Goal: Task Accomplishment & Management: Manage account settings

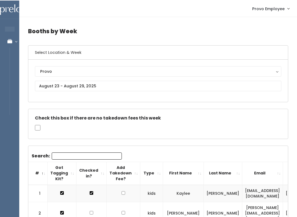
scroll to position [0, 118]
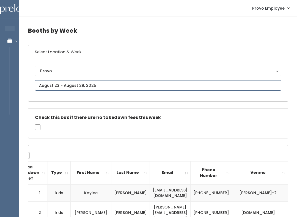
click at [129, 86] on input "text" at bounding box center [158, 85] width 246 height 10
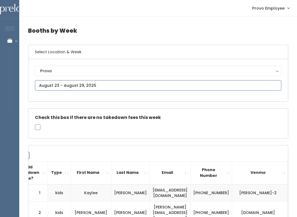
click at [135, 89] on input "text" at bounding box center [158, 85] width 246 height 10
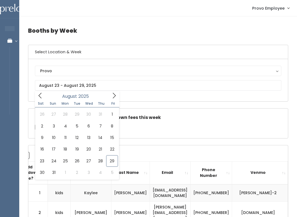
click at [169, 102] on div "Select Location & Week Provo [GEOGRAPHIC_DATA] [GEOGRAPHIC_DATA][PERSON_NAME] S…" at bounding box center [158, 73] width 260 height 57
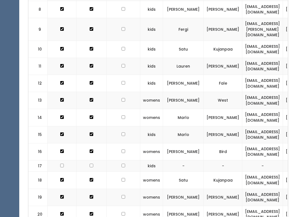
scroll to position [0, 0]
checkbox input "true"
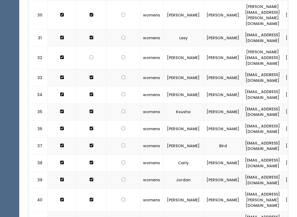
scroll to position [707, 0]
checkbox input "true"
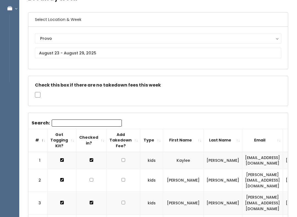
scroll to position [0, 0]
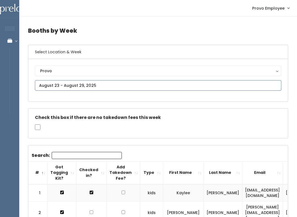
click at [132, 83] on input "text" at bounding box center [158, 85] width 246 height 10
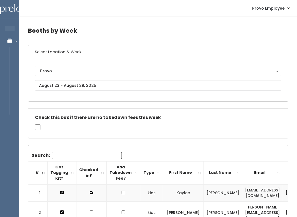
click at [87, 155] on input "Search:" at bounding box center [87, 155] width 70 height 7
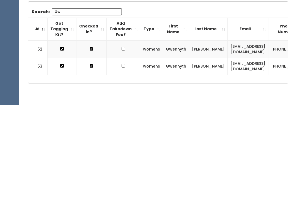
type input "G"
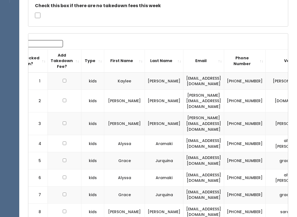
scroll to position [0, 57]
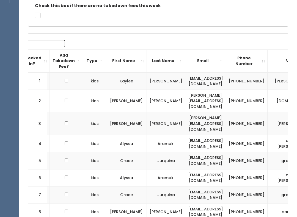
click at [47, 44] on input "Search:" at bounding box center [30, 43] width 70 height 7
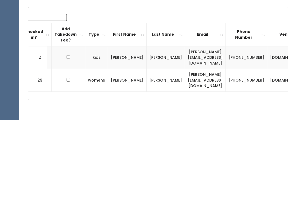
scroll to position [0, 0]
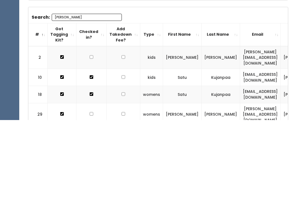
type input "J"
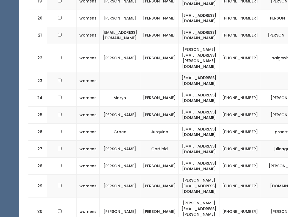
scroll to position [510, 0]
click at [52, 106] on td at bounding box center [60, 114] width 34 height 17
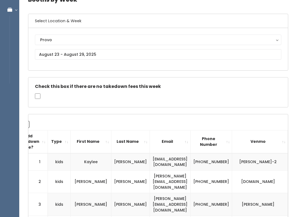
scroll to position [30, 0]
